Goal: Information Seeking & Learning: Learn about a topic

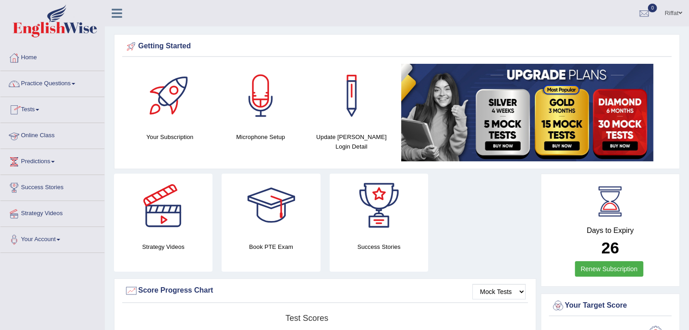
click at [63, 135] on link "Online Class" at bounding box center [52, 134] width 104 height 23
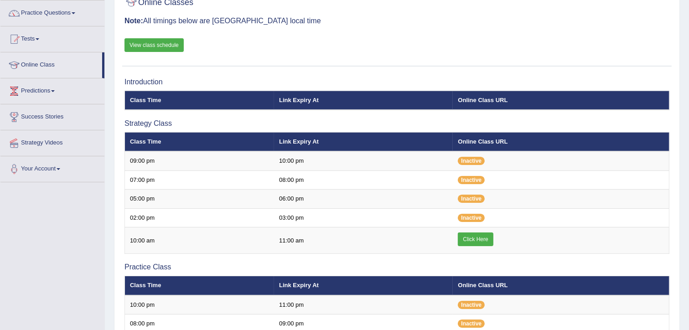
scroll to position [68, 0]
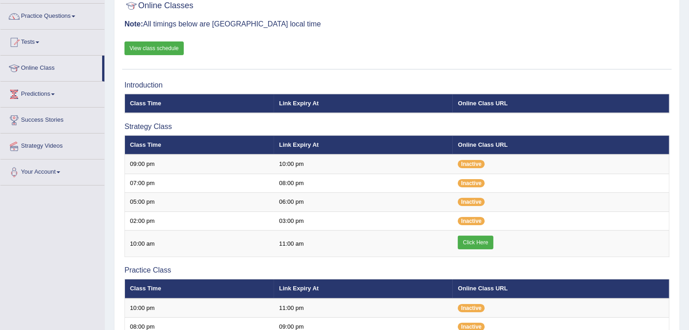
click at [173, 49] on link "View class schedule" at bounding box center [154, 49] width 59 height 14
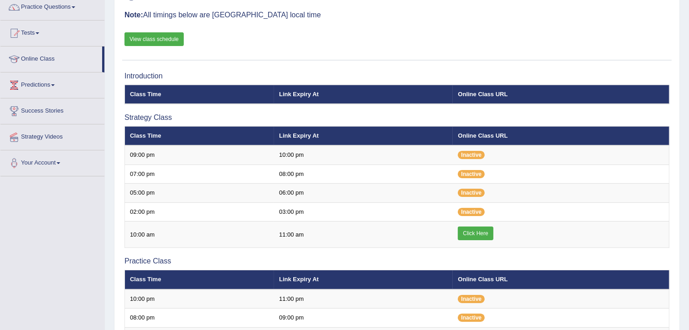
scroll to position [120, 0]
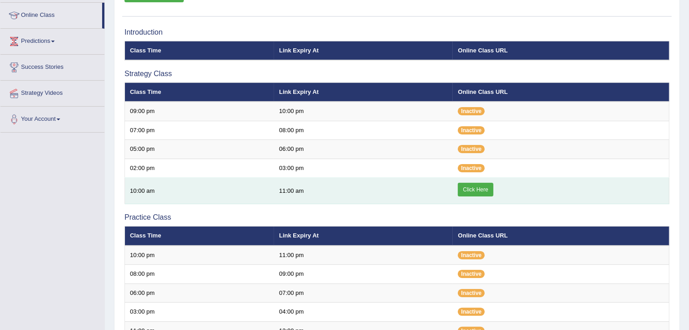
click at [487, 187] on link "Click Here" at bounding box center [475, 190] width 35 height 14
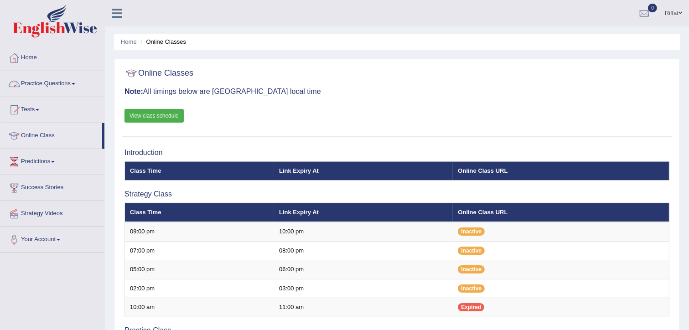
click at [59, 85] on link "Practice Questions" at bounding box center [52, 82] width 104 height 23
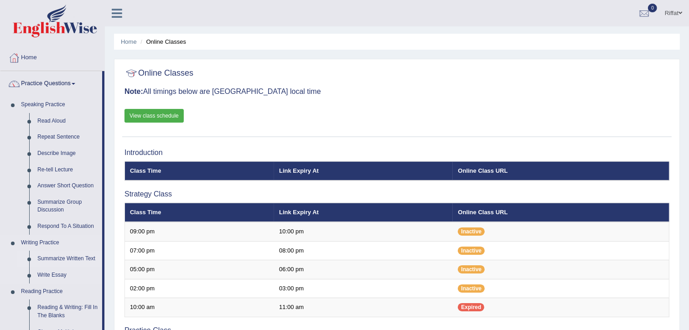
click at [57, 259] on link "Summarize Written Text" at bounding box center [67, 259] width 69 height 16
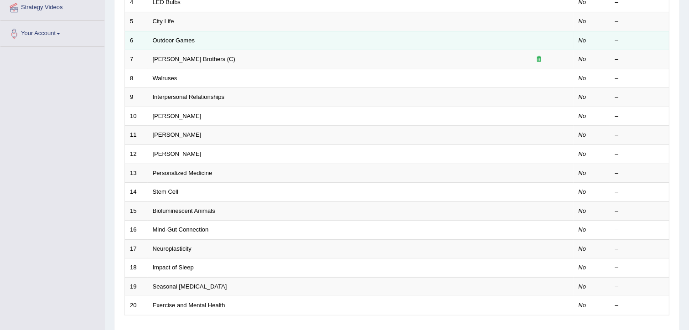
scroll to position [271, 0]
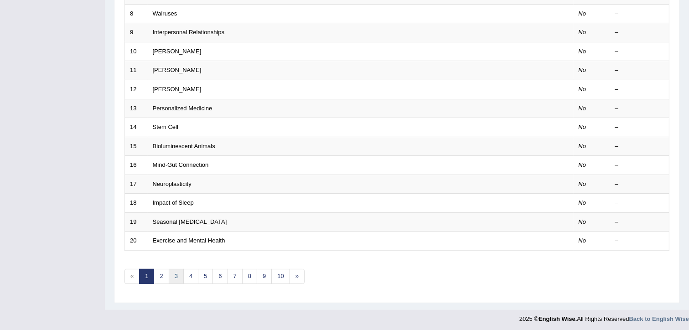
click at [173, 277] on link "3" at bounding box center [176, 276] width 15 height 15
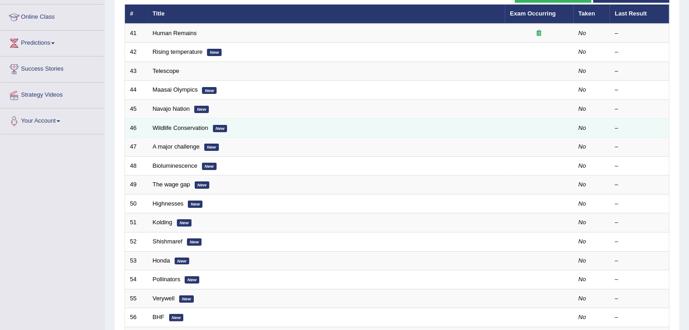
scroll to position [130, 0]
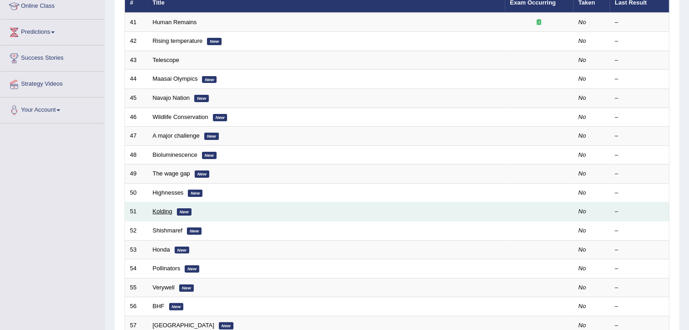
click at [160, 209] on link "Kolding" at bounding box center [163, 211] width 20 height 7
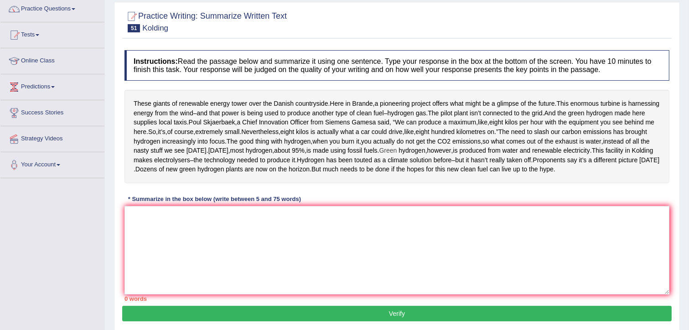
scroll to position [88, 0]
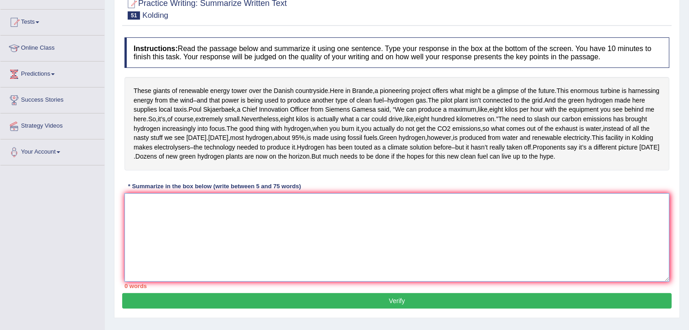
click at [270, 239] on textarea at bounding box center [397, 237] width 545 height 89
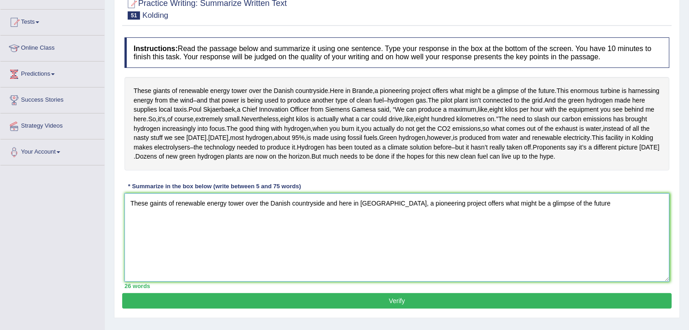
scroll to position [149, 0]
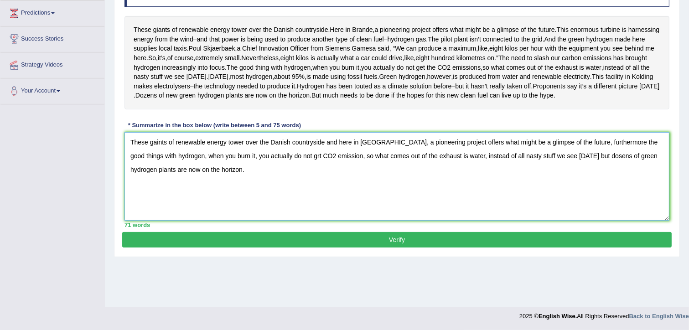
click at [336, 170] on textarea "These gaints of renewable energy tower over the Danish countryside and here in …" at bounding box center [397, 176] width 545 height 89
click at [552, 170] on textarea "These gaints of renewable energy tower over the Danish countryside here in Bran…" at bounding box center [397, 176] width 545 height 89
click at [588, 169] on textarea "These gaints of renewable energy tower over the Danish countryside here in Bran…" at bounding box center [397, 176] width 545 height 89
click at [587, 182] on textarea "These gaints of renewable energy tower over the Danish countryside here in Bran…" at bounding box center [397, 176] width 545 height 89
type textarea "These gaints of renewable energy tower over the Danish countryside here in Bran…"
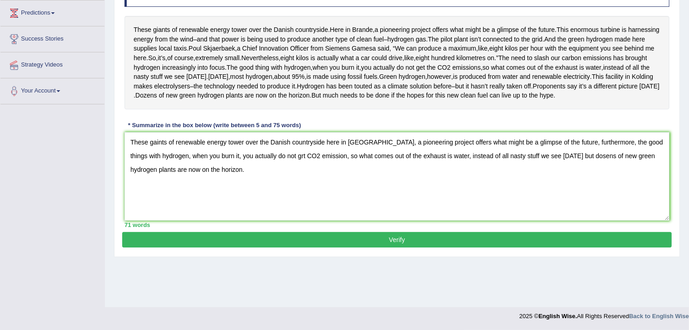
click at [437, 248] on button "Verify" at bounding box center [397, 240] width 550 height 16
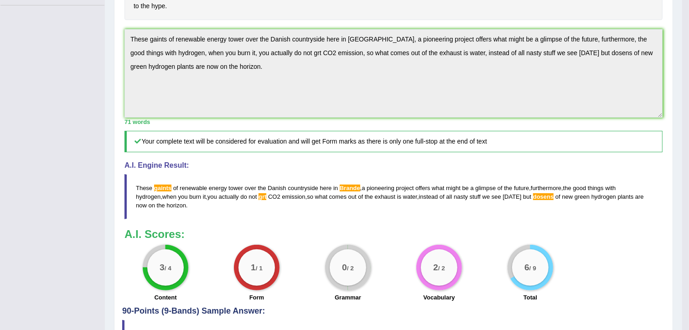
scroll to position [282, 0]
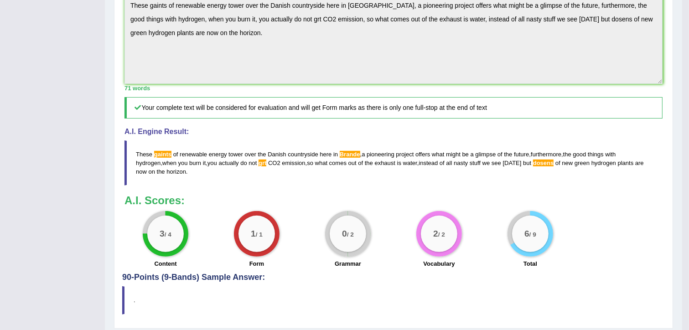
click at [256, 114] on div "Instructions: Read the passage below and summarize it using one sentence. Type …" at bounding box center [393, 56] width 543 height 434
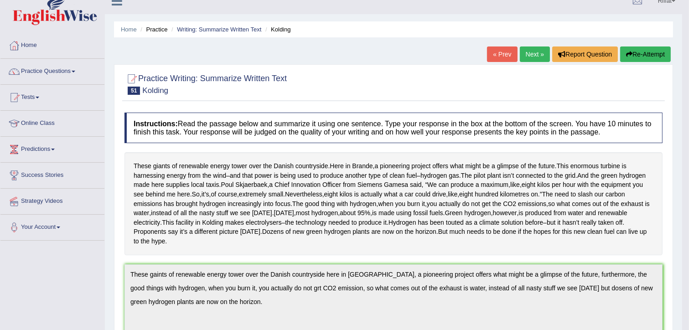
scroll to position [0, 0]
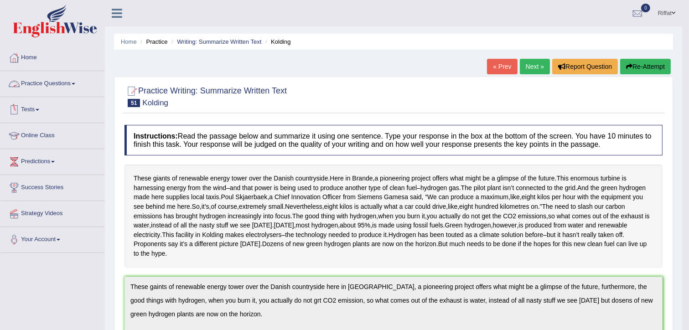
click at [68, 87] on link "Practice Questions" at bounding box center [52, 82] width 104 height 23
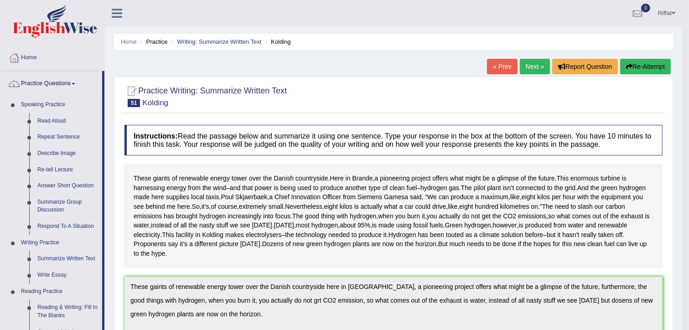
click at [500, 64] on link "« Prev" at bounding box center [502, 67] width 30 height 16
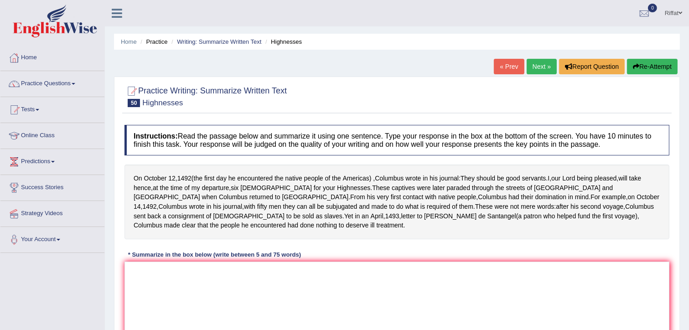
scroll to position [13, 0]
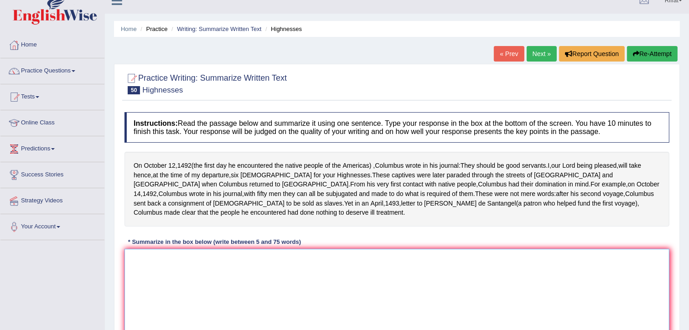
click at [252, 259] on textarea at bounding box center [397, 293] width 545 height 89
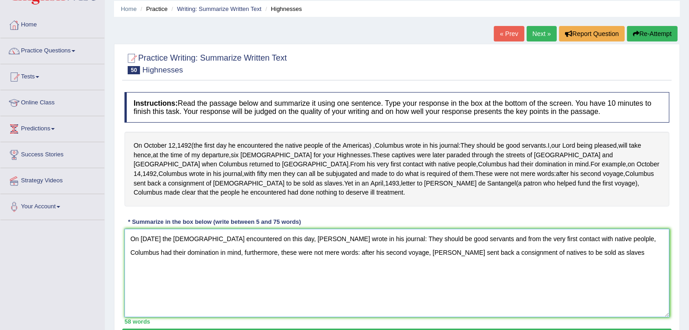
scroll to position [34, 0]
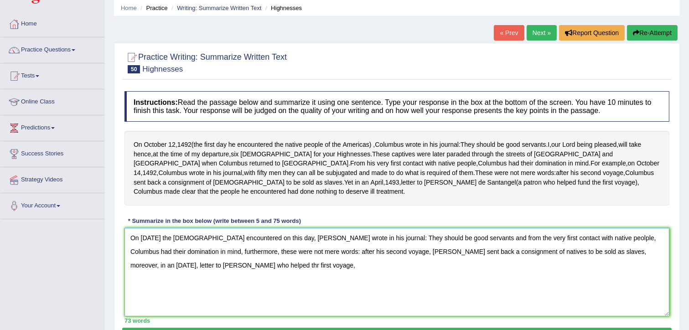
click at [588, 242] on textarea "On October 12, 1492 the native American encountered on this day, Columbs wrote …" at bounding box center [397, 272] width 545 height 89
drag, startPoint x: 593, startPoint y: 241, endPoint x: 650, endPoint y: 259, distance: 59.3
click at [650, 259] on textarea "On October 12, 1492 the native American encountered on this day, Columbs wrote …" at bounding box center [397, 272] width 545 height 89
click at [501, 228] on textarea "On October 12, 1492 the native American encountered on this day, Columbs wrote …" at bounding box center [397, 272] width 545 height 89
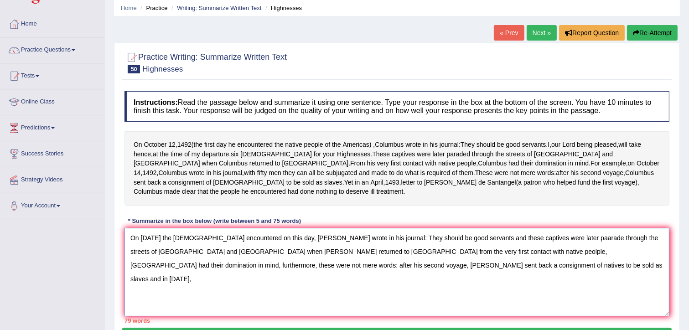
drag, startPoint x: 289, startPoint y: 237, endPoint x: 530, endPoint y: 246, distance: 241.1
click at [530, 246] on textarea "On October 12, 1492 the native American encountered on this day, Columbs wrote …" at bounding box center [397, 272] width 545 height 89
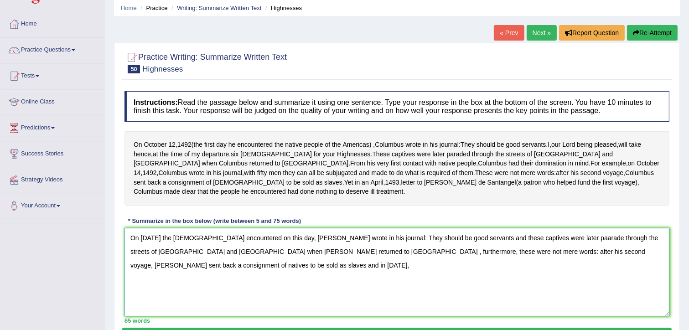
click at [204, 255] on textarea "On October 12, 1492 the native American encountered on this day, Columbs wrote …" at bounding box center [397, 272] width 545 height 89
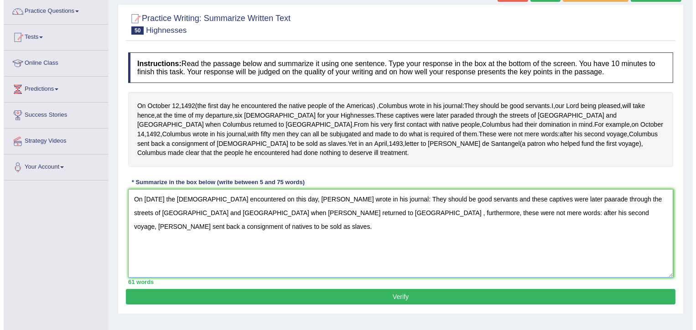
scroll to position [60, 0]
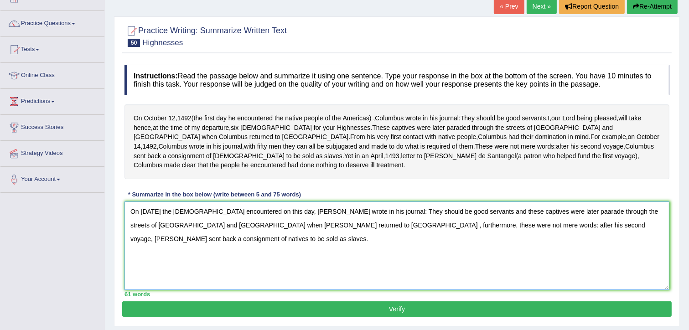
click at [582, 203] on textarea "On October 12, 1492 the native American encountered on this day, Columbs wrote …" at bounding box center [397, 246] width 545 height 89
click at [592, 202] on textarea "On October 12, 1492 the native American encountered on this day, Columbs wrote …" at bounding box center [397, 246] width 545 height 89
type textarea "On October 12, 1492 the native American encountered on this day, Columbs wrote …"
click at [486, 302] on button "Verify" at bounding box center [397, 310] width 550 height 16
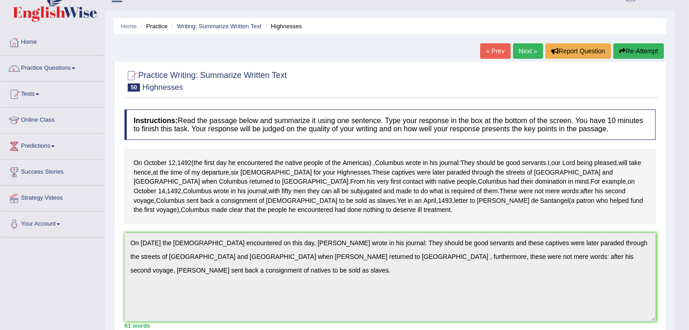
scroll to position [12, 0]
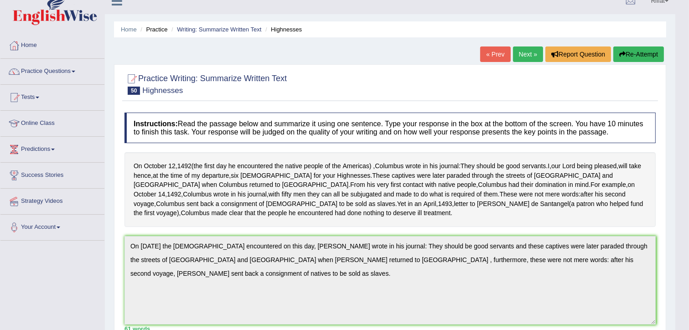
click at [46, 69] on link "Practice Questions" at bounding box center [52, 70] width 104 height 23
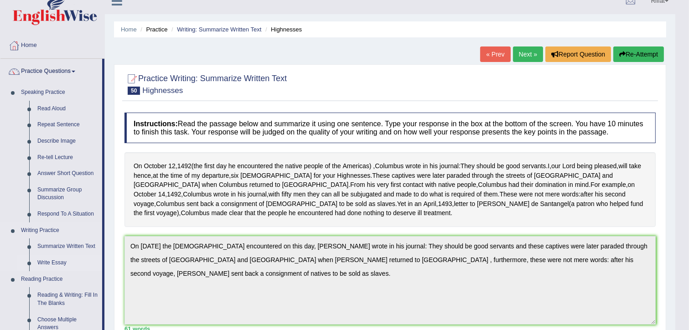
click at [48, 265] on link "Write Essay" at bounding box center [67, 263] width 69 height 16
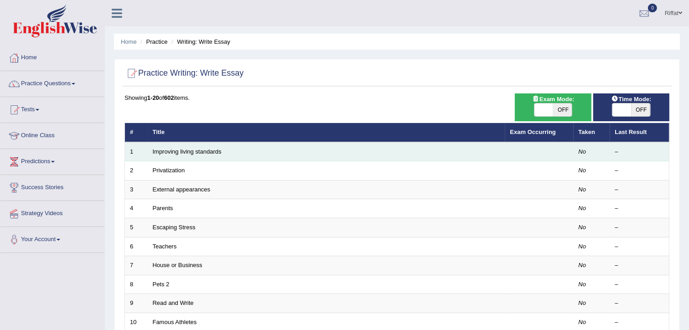
click at [236, 153] on td "Improving living standards" at bounding box center [327, 151] width 358 height 19
click at [206, 154] on link "Improving living standards" at bounding box center [187, 151] width 69 height 7
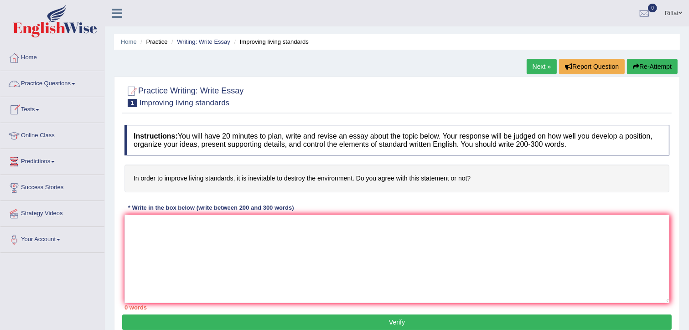
click at [61, 84] on link "Practice Questions" at bounding box center [52, 82] width 104 height 23
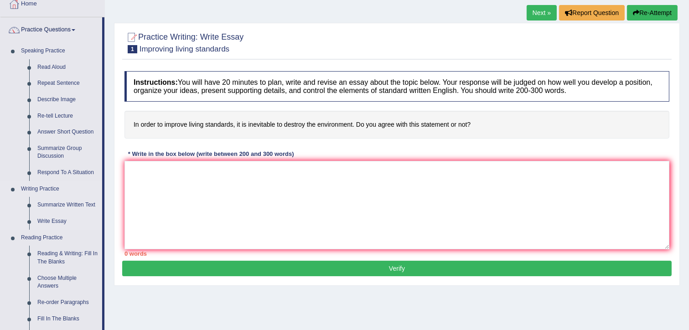
scroll to position [53, 0]
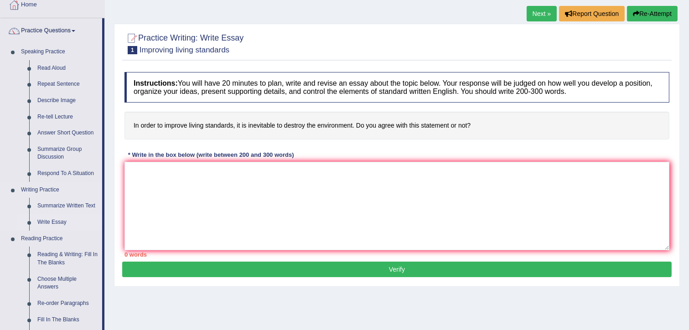
click at [56, 224] on link "Write Essay" at bounding box center [67, 222] width 69 height 16
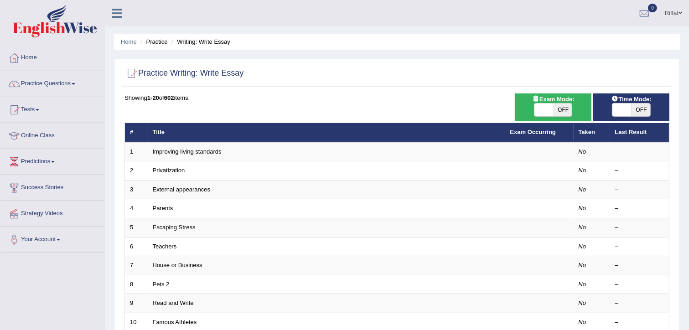
click at [559, 109] on span "OFF" at bounding box center [562, 110] width 19 height 13
checkbox input "true"
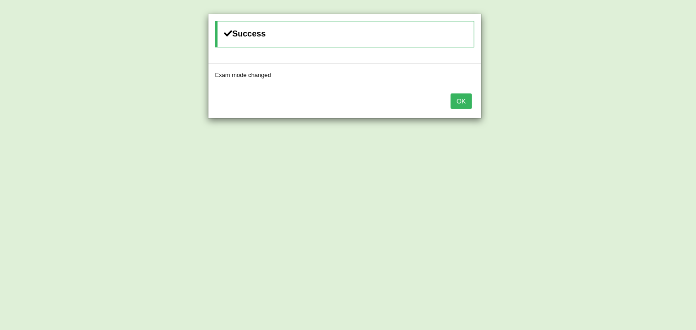
click at [465, 97] on button "OK" at bounding box center [461, 102] width 21 height 16
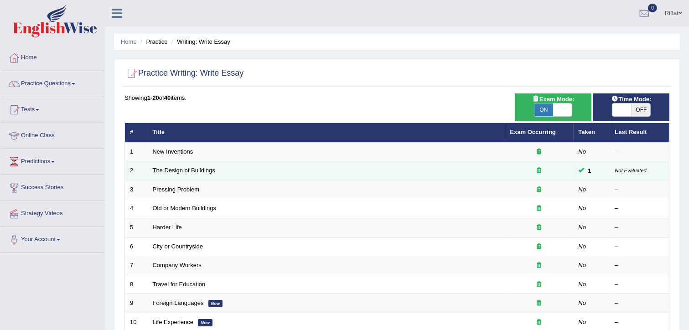
click at [298, 171] on td "The Design of Buildings" at bounding box center [327, 171] width 358 height 19
click at [190, 169] on link "The Design of Buildings" at bounding box center [184, 170] width 63 height 7
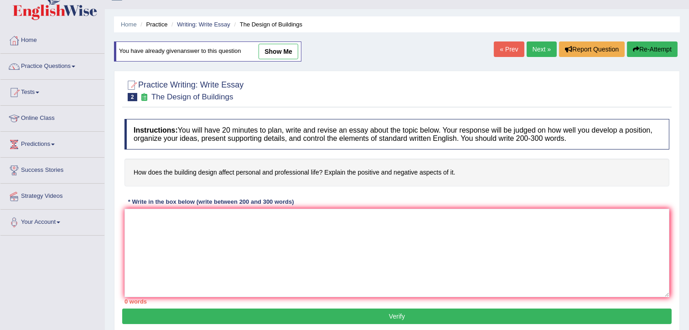
scroll to position [16, 0]
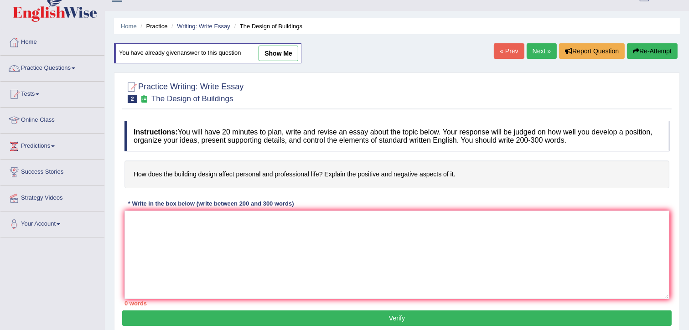
click at [272, 55] on link "show me" at bounding box center [279, 54] width 40 height 16
type textarea "In [DATE] highly competative era of life building design is the main focused an…"
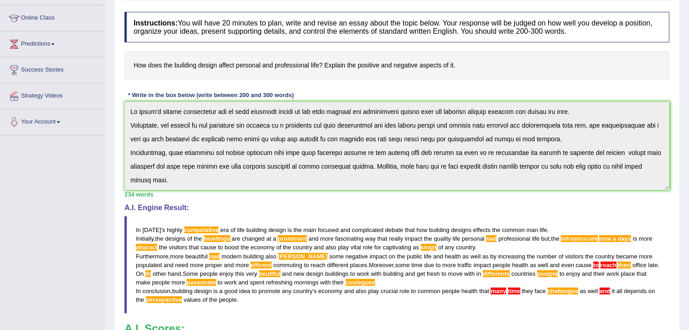
scroll to position [117, 0]
